Goal: Ask a question

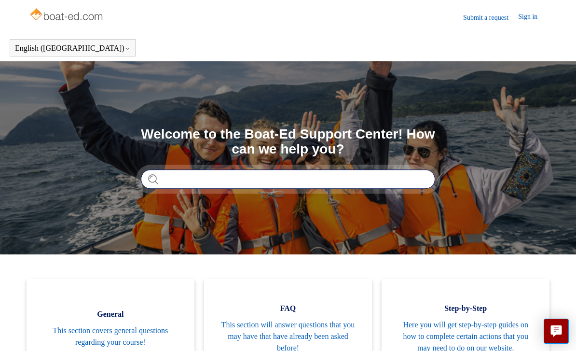
click at [212, 180] on input "Search" at bounding box center [288, 178] width 294 height 19
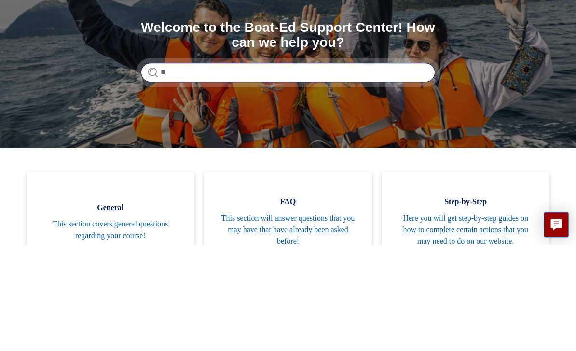
type input "*"
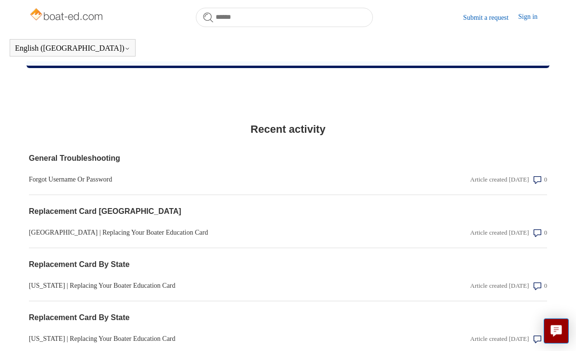
scroll to position [855, 0]
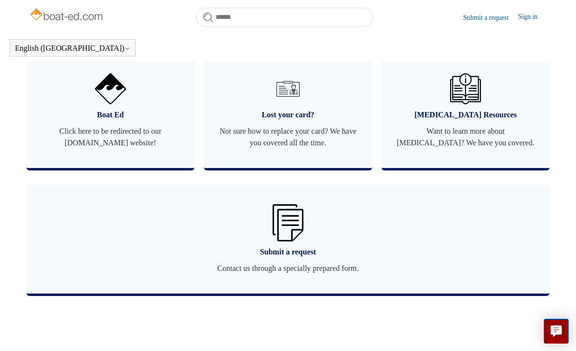
click at [293, 232] on img at bounding box center [288, 222] width 31 height 37
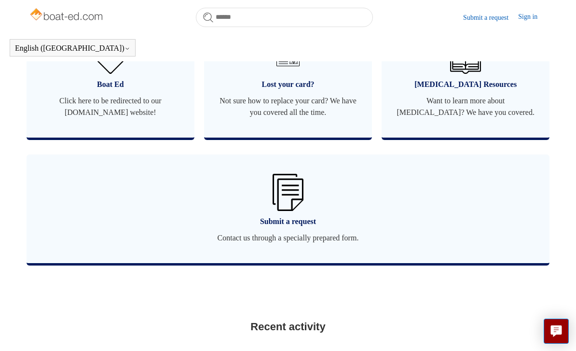
scroll to position [657, 0]
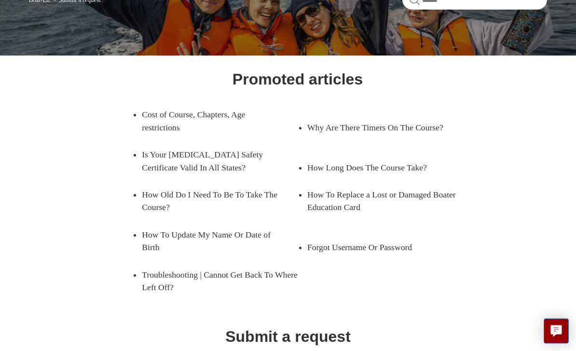
scroll to position [163, 0]
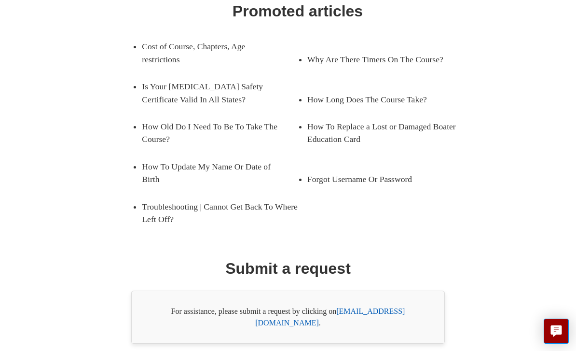
click at [382, 314] on link "support@boat-ed.com" at bounding box center [330, 317] width 150 height 20
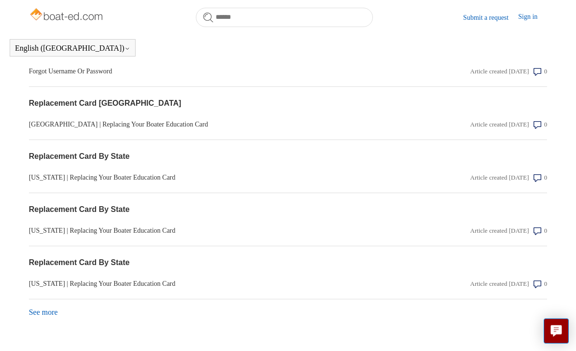
scroll to position [963, 0]
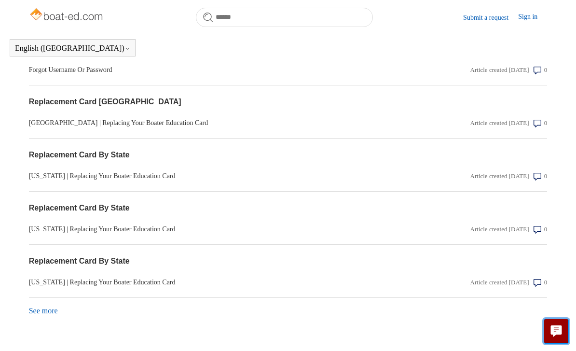
click at [558, 334] on icon "Live chat" at bounding box center [556, 329] width 11 height 9
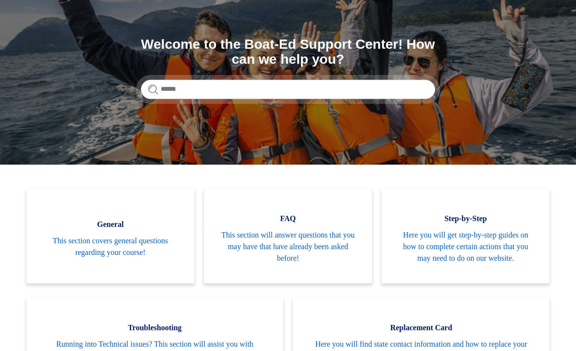
scroll to position [0, 0]
